Goal: Task Accomplishment & Management: Use online tool/utility

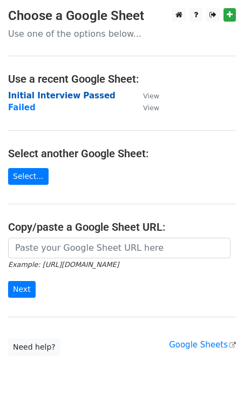
click at [64, 99] on strong "Initial Interview Passed" at bounding box center [62, 96] width 108 height 10
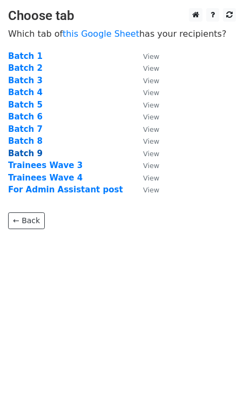
click at [28, 156] on strong "Batch 9" at bounding box center [25, 154] width 35 height 10
